Goal: Information Seeking & Learning: Learn about a topic

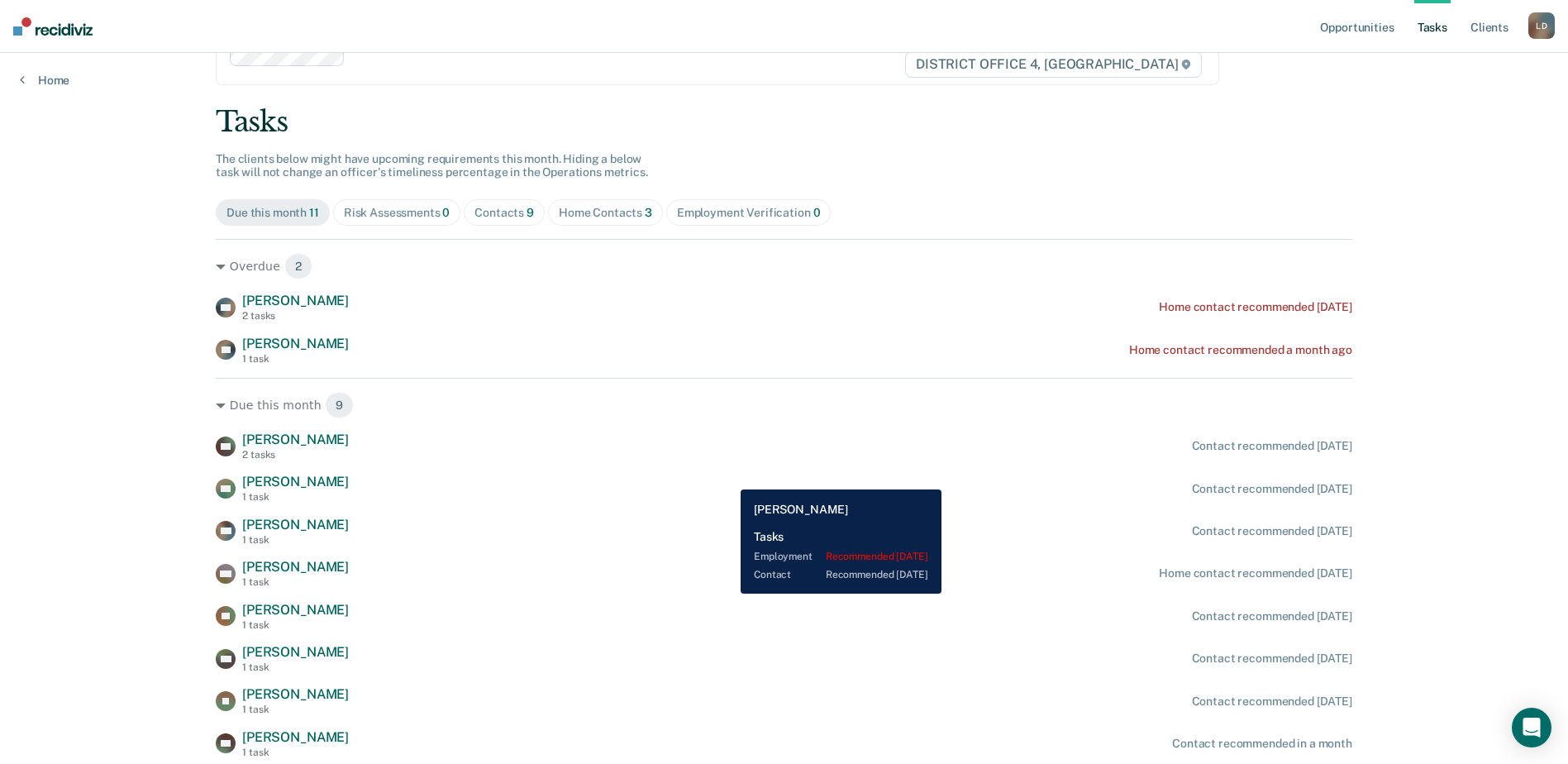
scroll to position [92, 0]
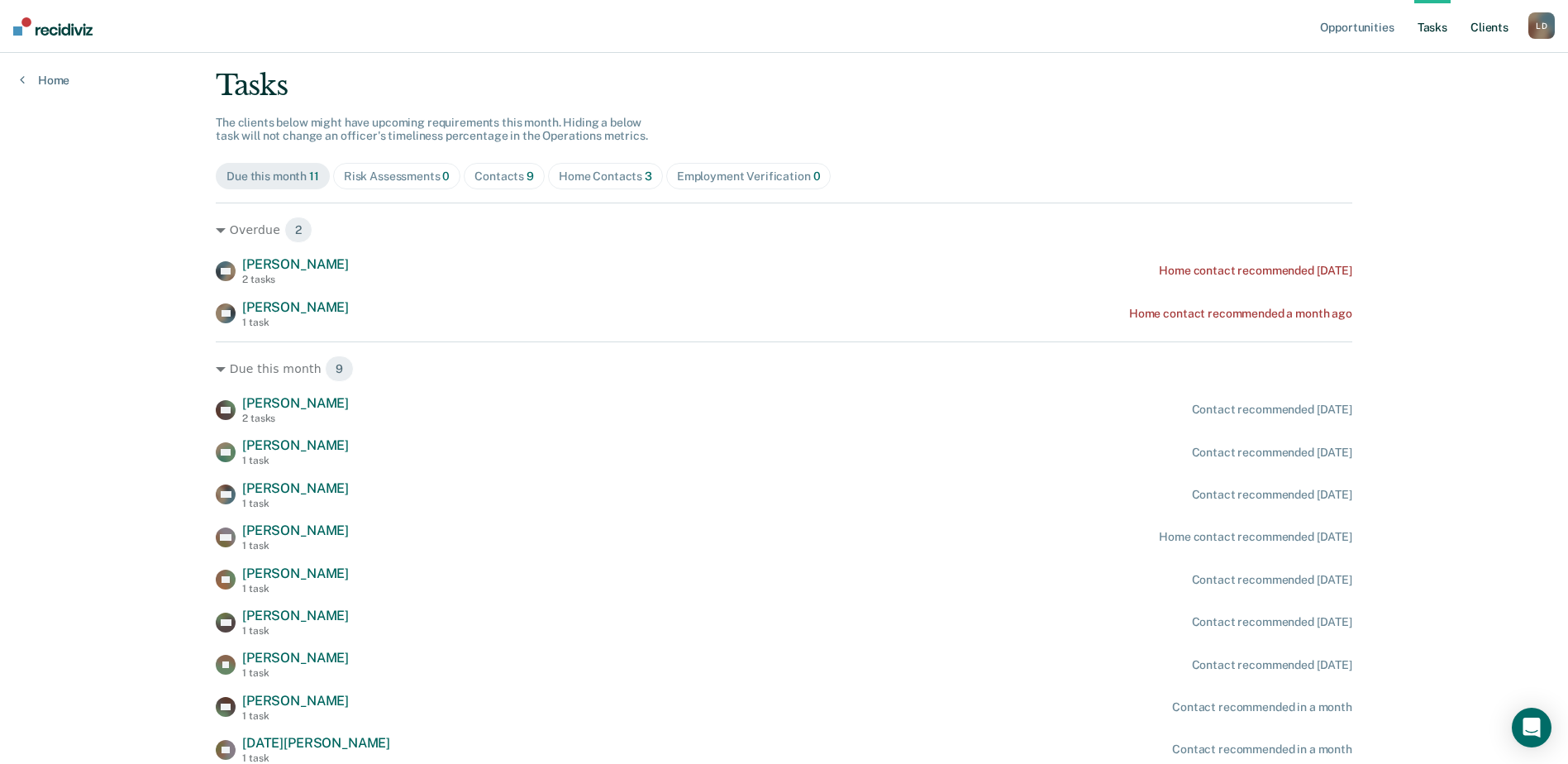
click at [1495, 29] on link "Client s" at bounding box center [1489, 26] width 44 height 53
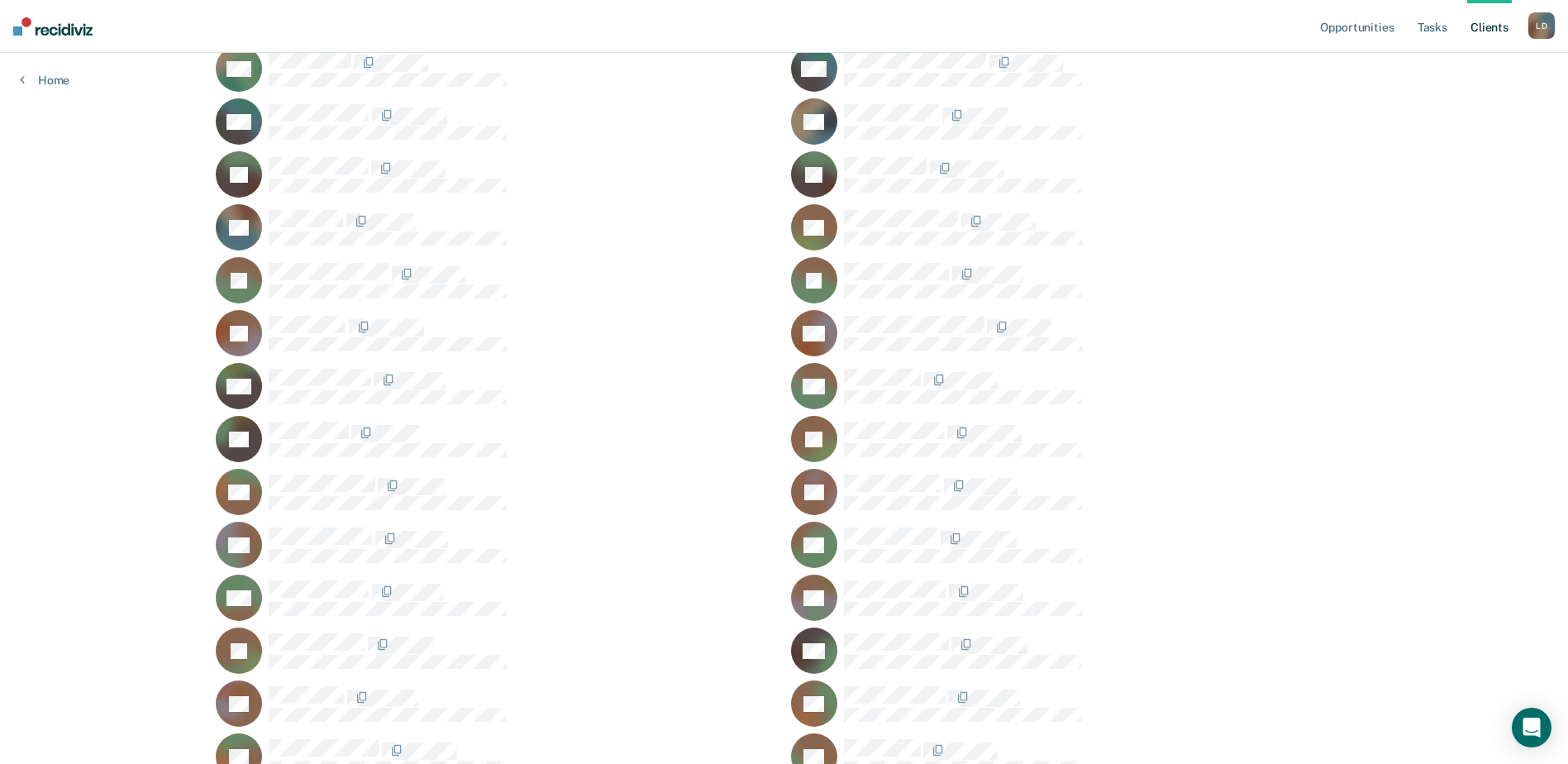
scroll to position [1488, 0]
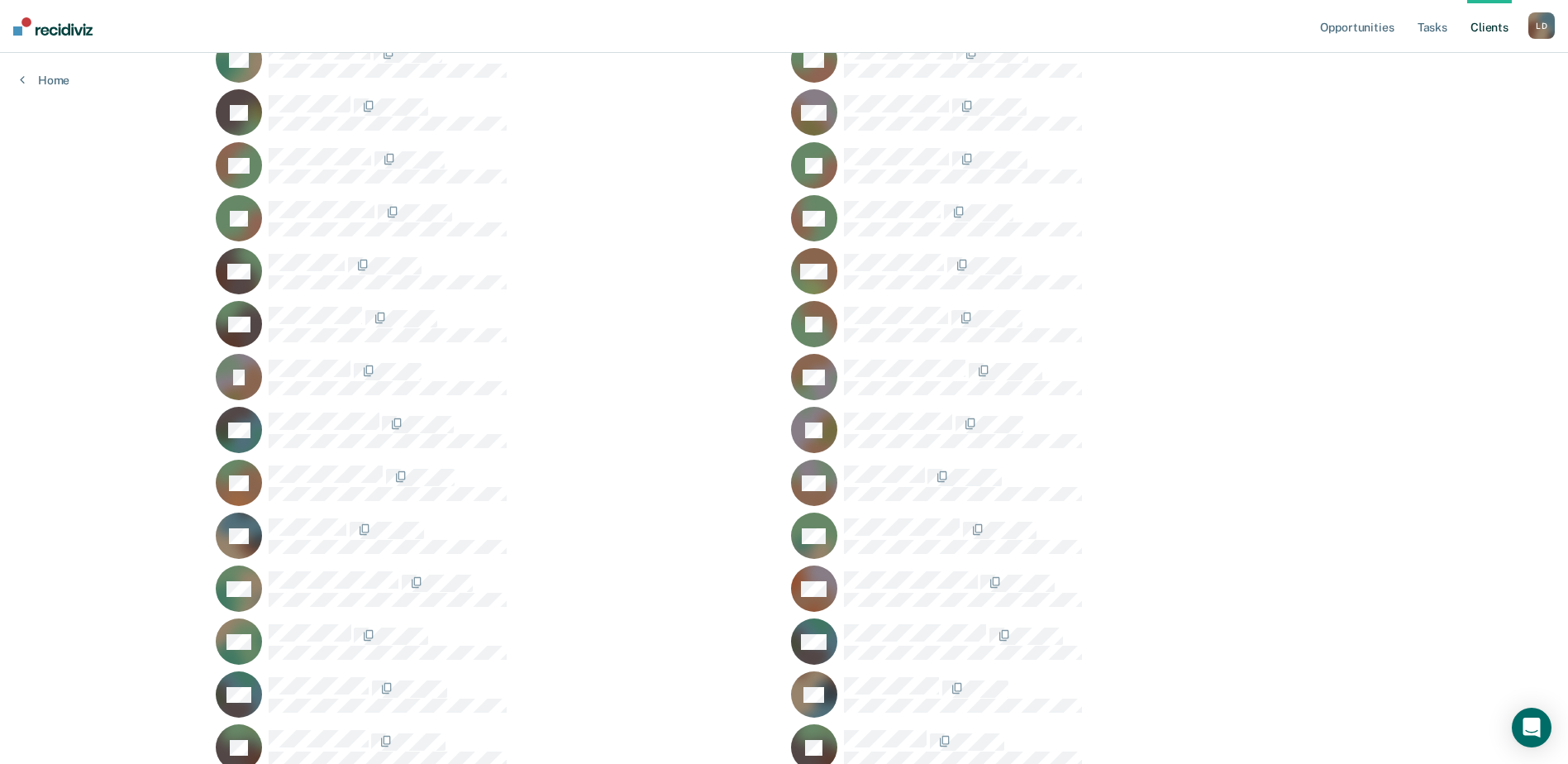
scroll to position [840, 0]
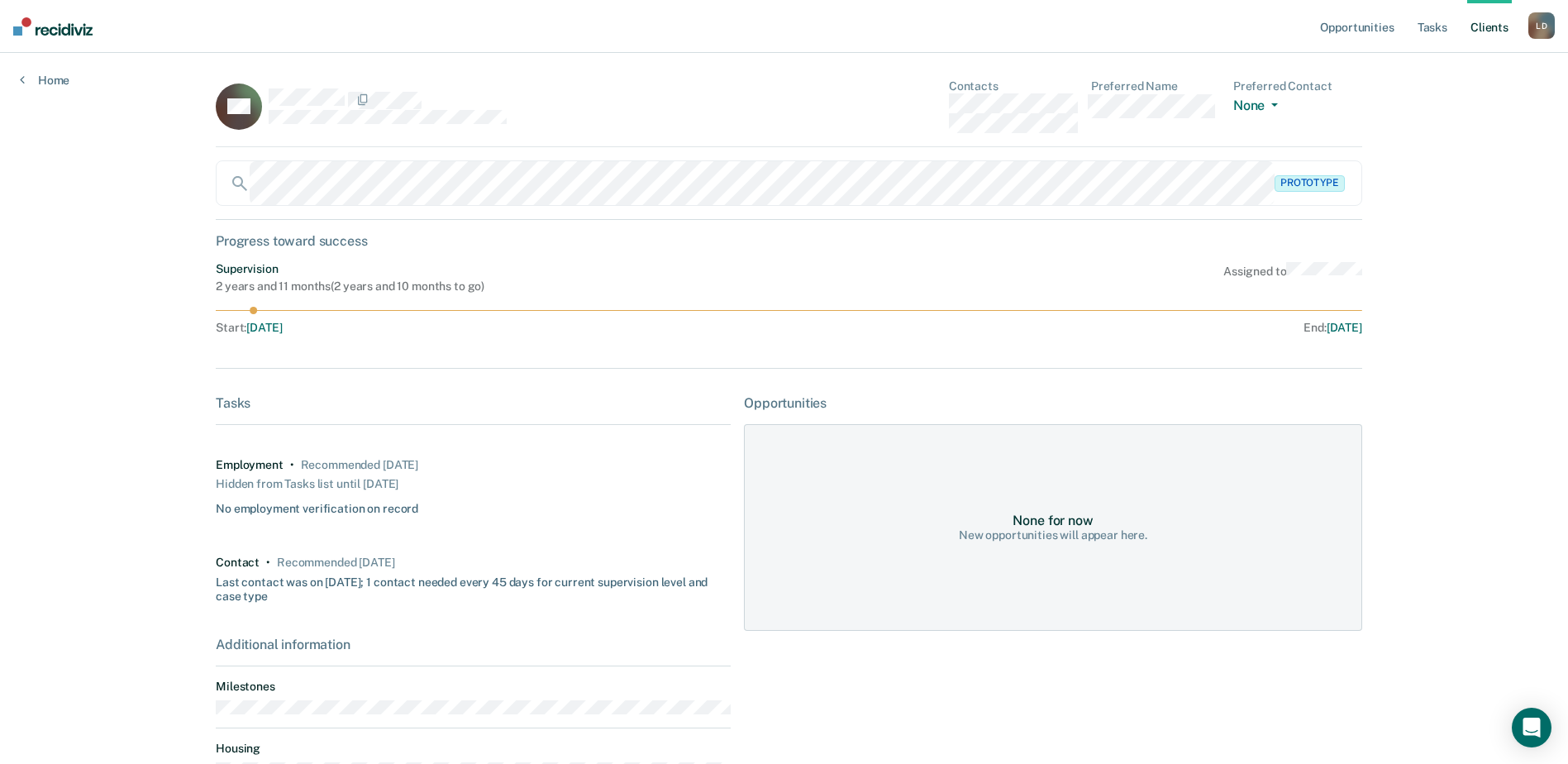
click at [1402, 299] on div "Opportunities Tasks Client s Lasater, Dason L D Profile How it works Log Out Ho…" at bounding box center [784, 382] width 1568 height 764
click at [401, 106] on div "CH" at bounding box center [473, 107] width 515 height 54
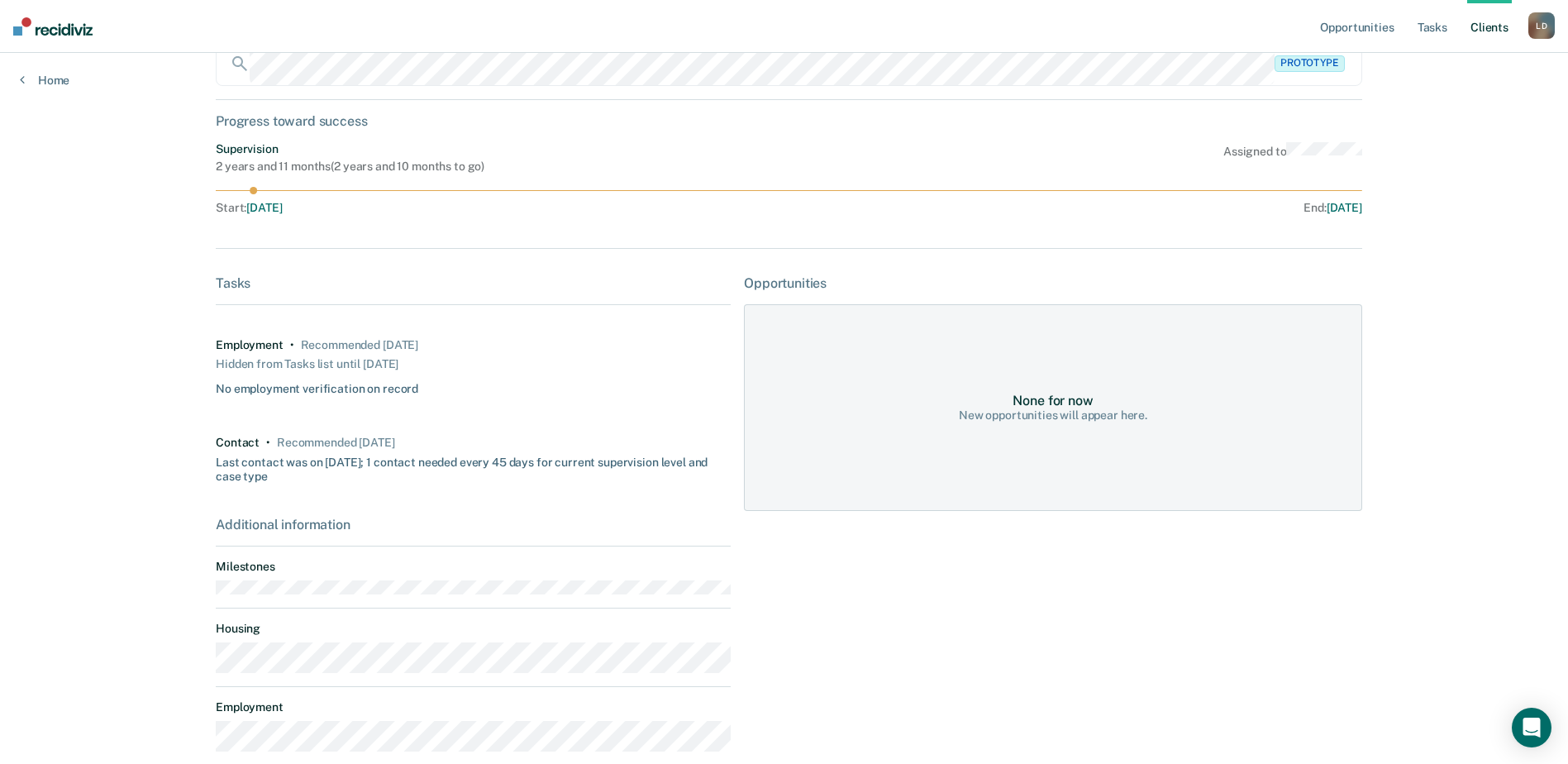
scroll to position [141, 0]
